Goal: Check status: Check status

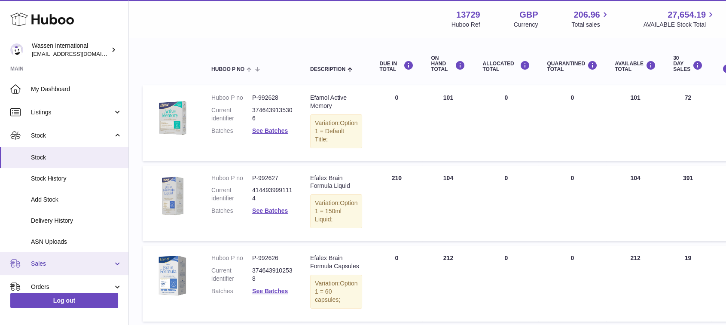
click at [52, 262] on span "Sales" at bounding box center [72, 264] width 82 height 8
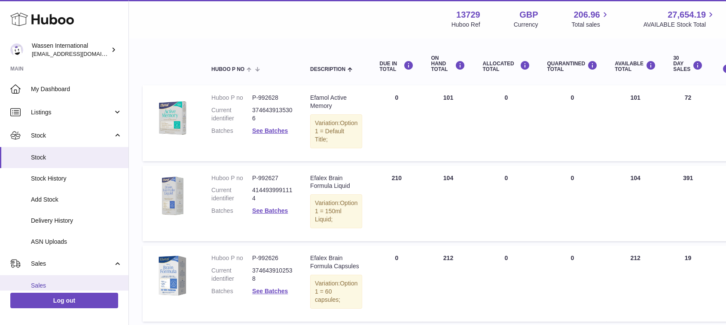
click at [44, 282] on span "Sales" at bounding box center [76, 286] width 91 height 8
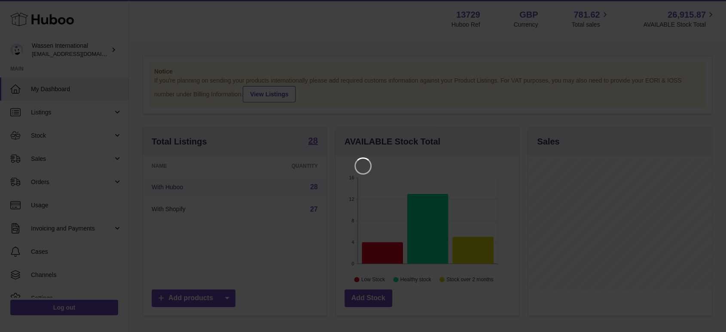
scroll to position [134, 186]
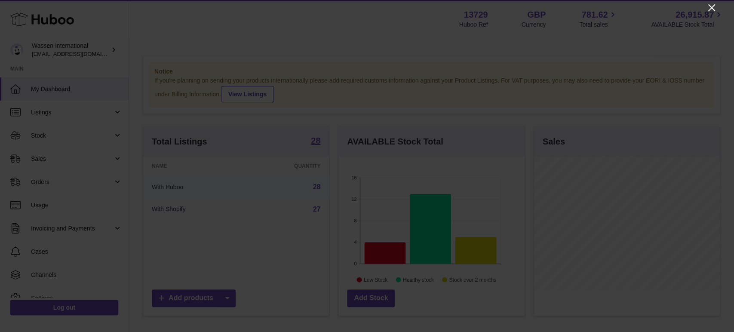
click at [710, 4] on icon "Close" at bounding box center [711, 8] width 10 height 10
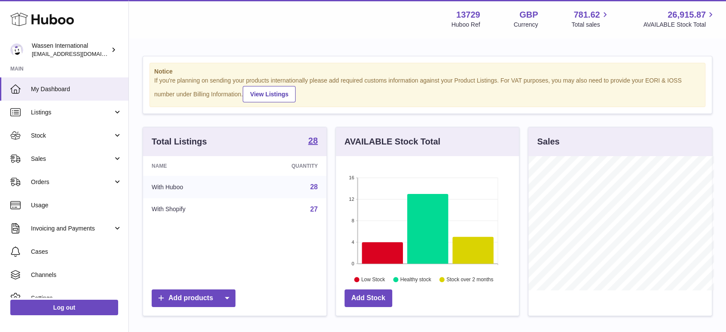
scroll to position [429702, 429653]
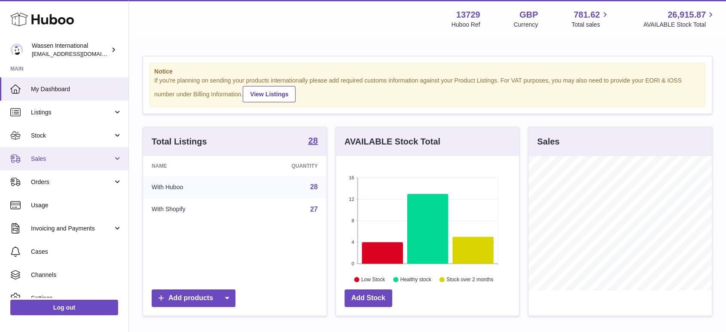
click at [61, 162] on span "Sales" at bounding box center [72, 159] width 82 height 8
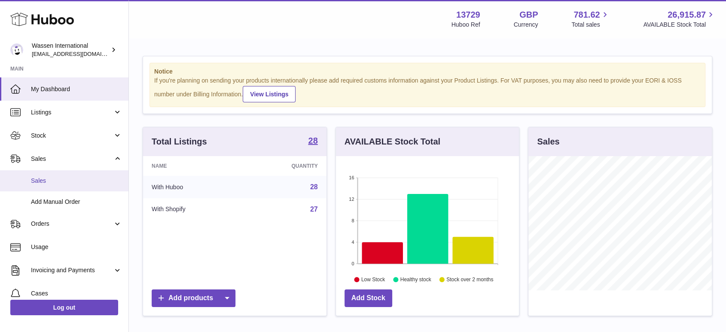
click at [56, 181] on span "Sales" at bounding box center [76, 181] width 91 height 8
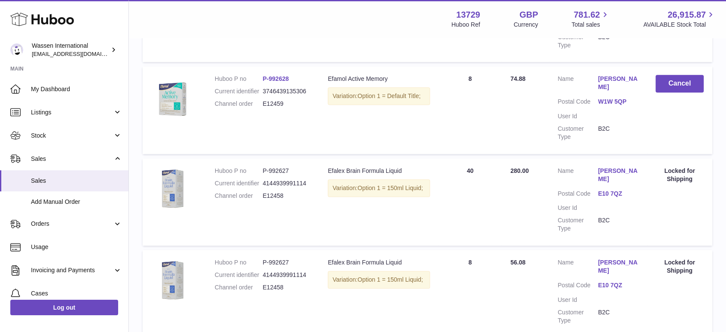
scroll to position [716, 0]
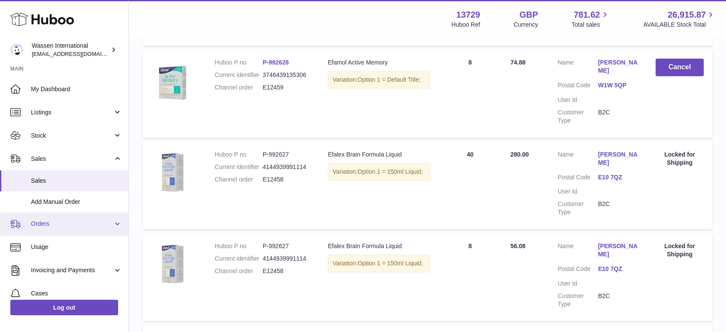
click at [74, 223] on span "Orders" at bounding box center [72, 224] width 82 height 8
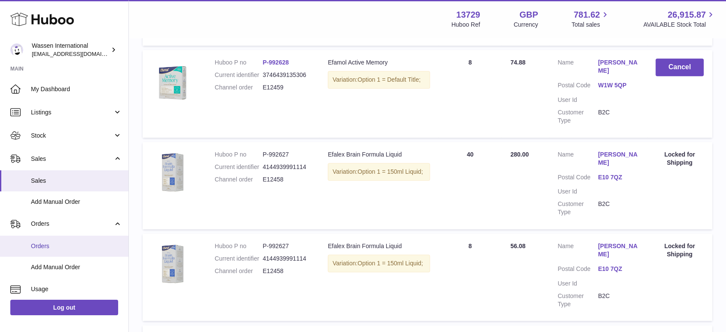
click at [55, 245] on span "Orders" at bounding box center [76, 246] width 91 height 8
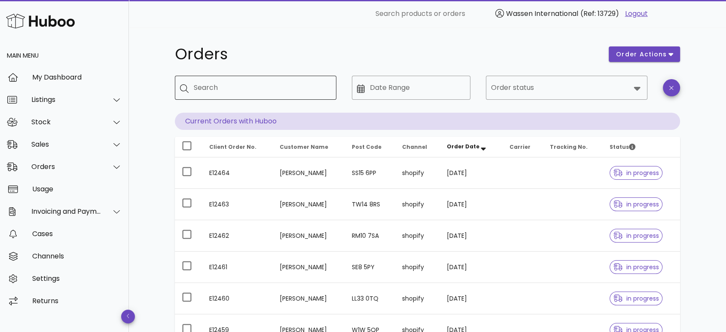
click at [260, 95] on div "Search" at bounding box center [262, 88] width 136 height 24
type input "****"
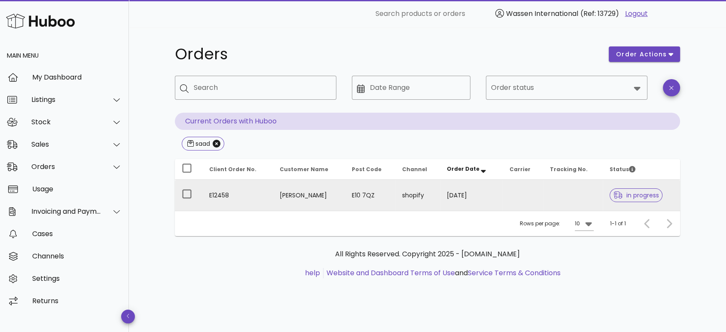
click at [306, 195] on td "Saadulla Ismailov" at bounding box center [309, 195] width 72 height 31
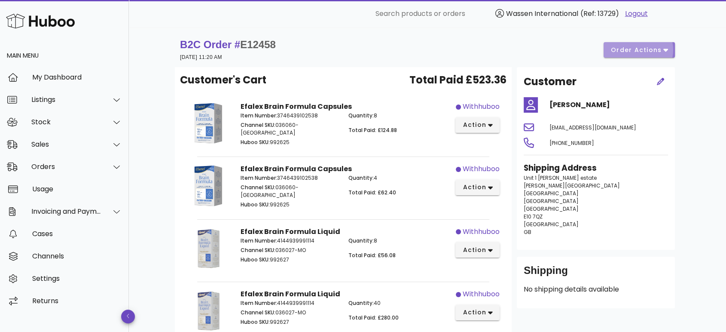
click at [628, 54] on span "order actions" at bounding box center [637, 50] width 52 height 9
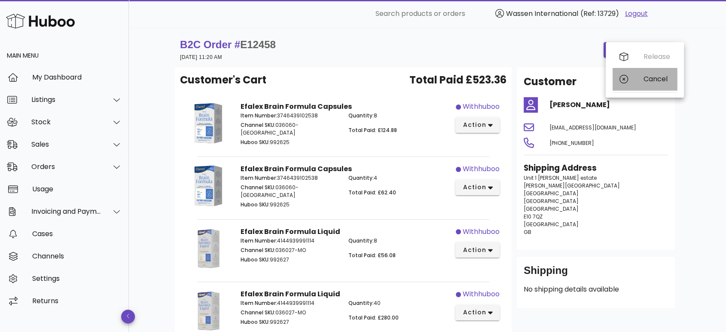
click at [626, 79] on icon at bounding box center [624, 79] width 9 height 9
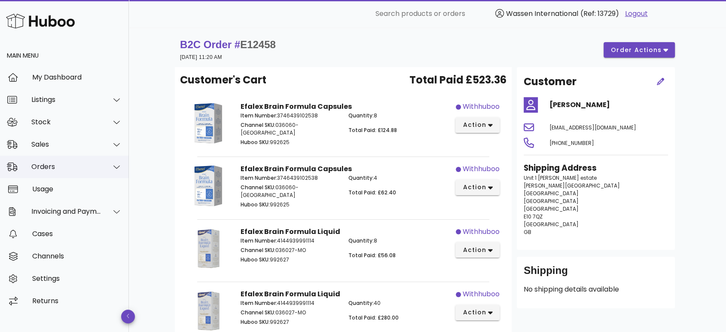
click at [44, 171] on div "Orders" at bounding box center [64, 167] width 129 height 22
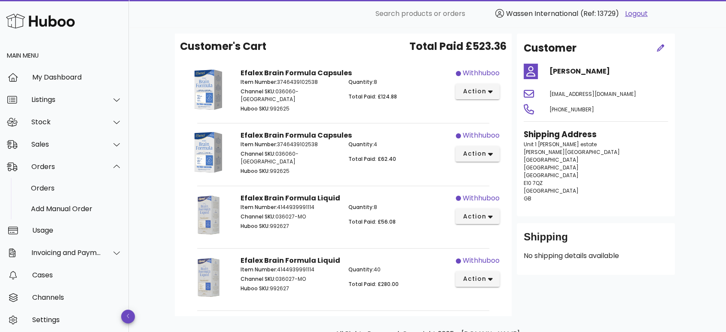
scroll to position [48, 0]
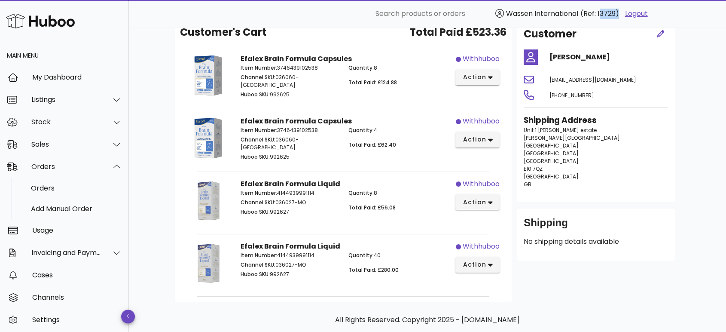
drag, startPoint x: 616, startPoint y: 11, endPoint x: 597, endPoint y: 9, distance: 18.2
click at [597, 9] on span "(Ref: 13729)" at bounding box center [600, 14] width 39 height 10
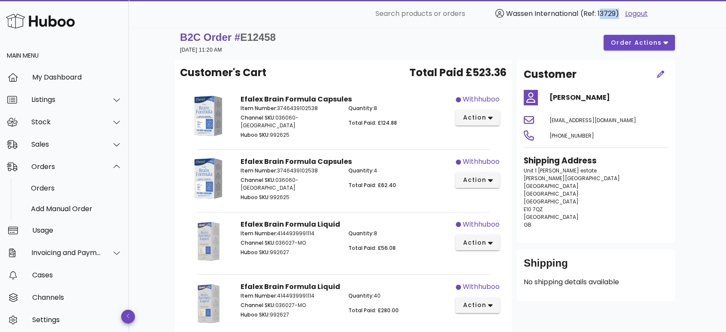
scroll to position [0, 0]
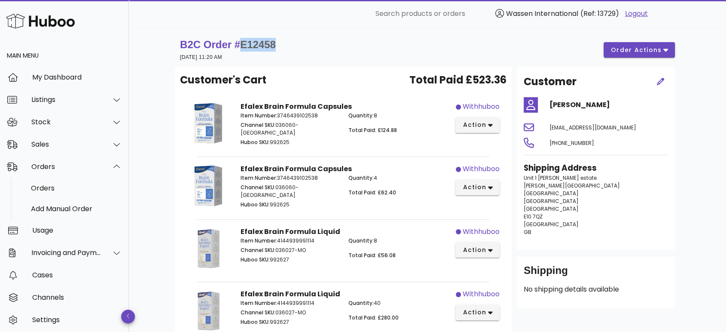
drag, startPoint x: 282, startPoint y: 43, endPoint x: 242, endPoint y: 45, distance: 39.6
click at [242, 45] on div "B2C Order # E12458 12 August 2025 at 11:20 AM order actions" at bounding box center [427, 50] width 495 height 24
copy span "E12458"
